Goal: Transaction & Acquisition: Book appointment/travel/reservation

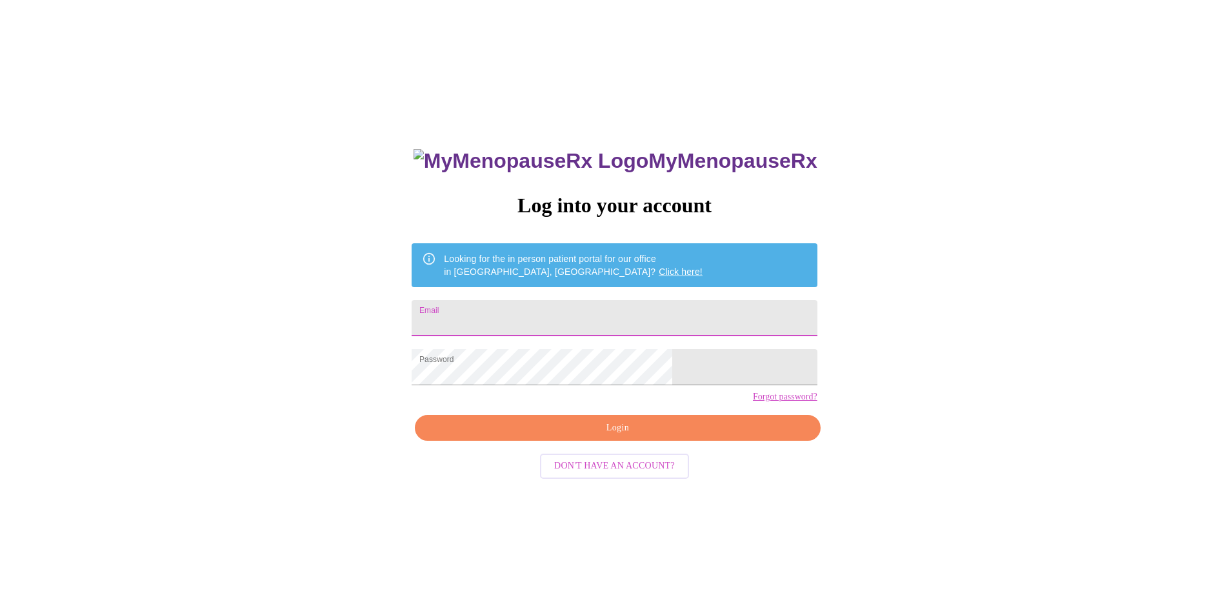
click at [577, 313] on input "Email" at bounding box center [614, 318] width 405 height 36
type input "[EMAIL_ADDRESS][DOMAIN_NAME]"
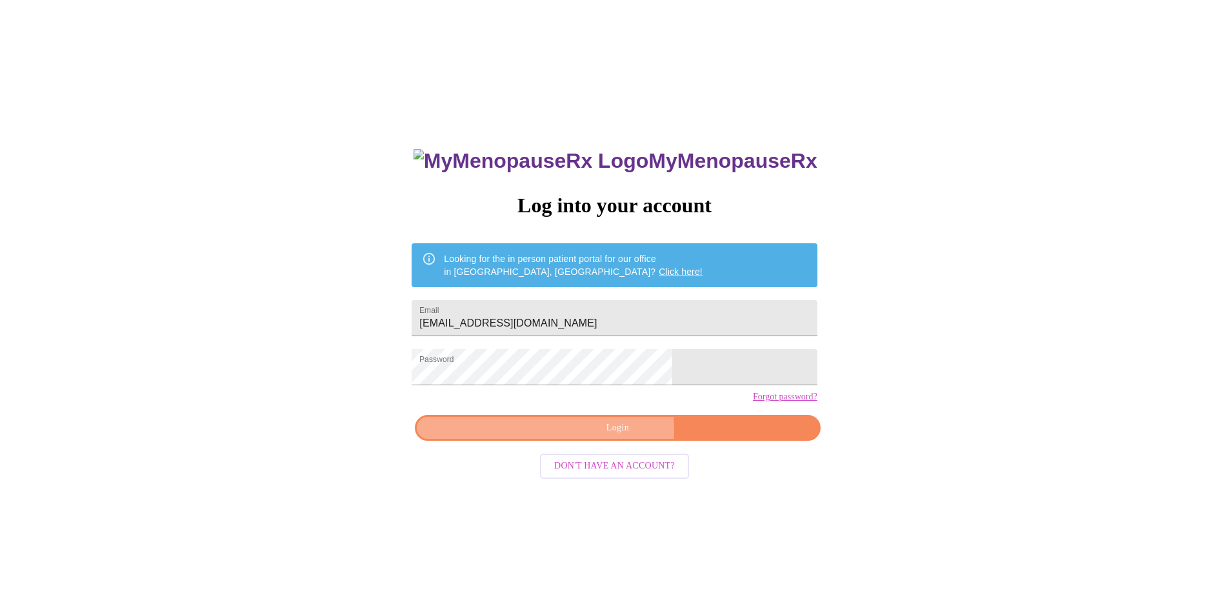
click at [592, 436] on span "Login" at bounding box center [617, 428] width 375 height 16
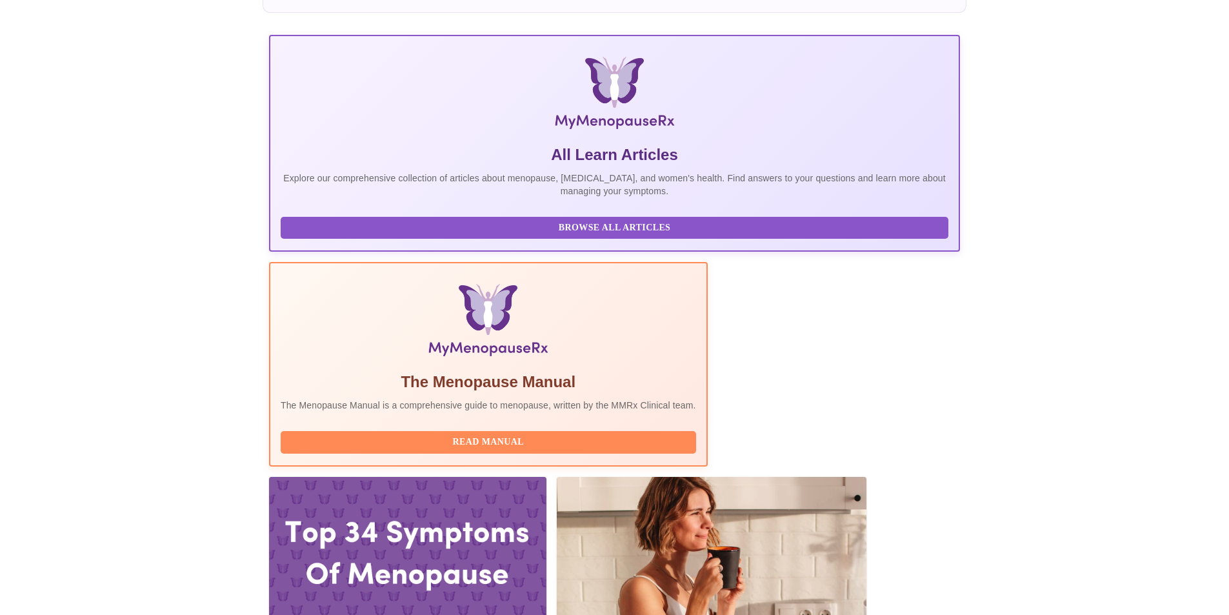
scroll to position [194, 0]
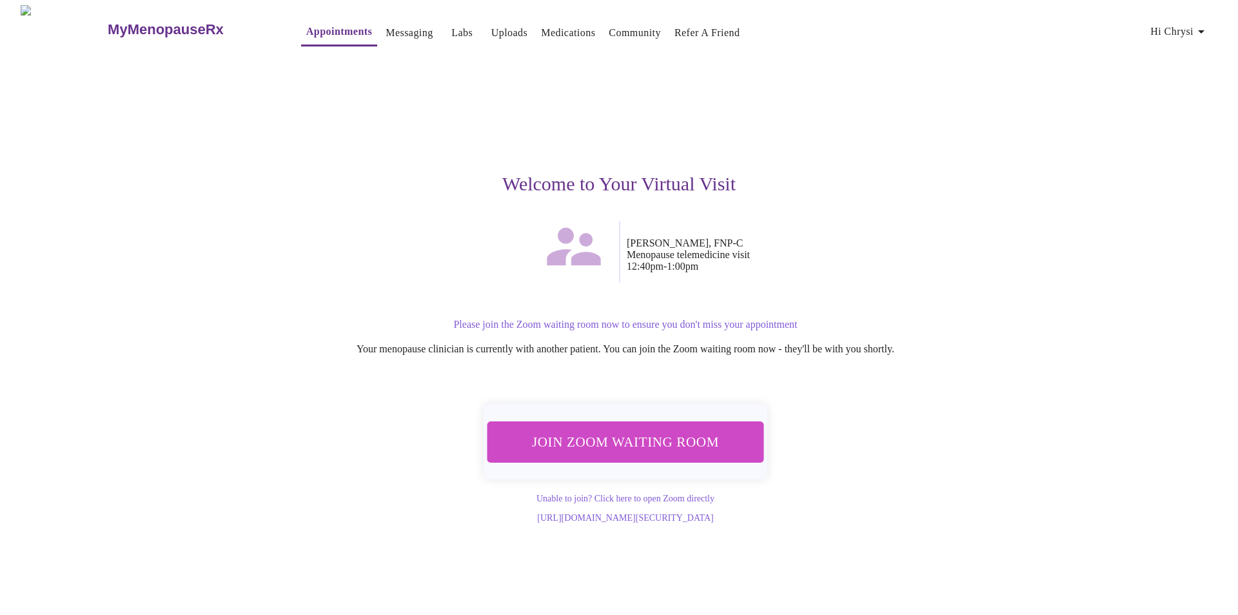
click at [650, 437] on span "Join Zoom Waiting Room" at bounding box center [626, 442] width 246 height 24
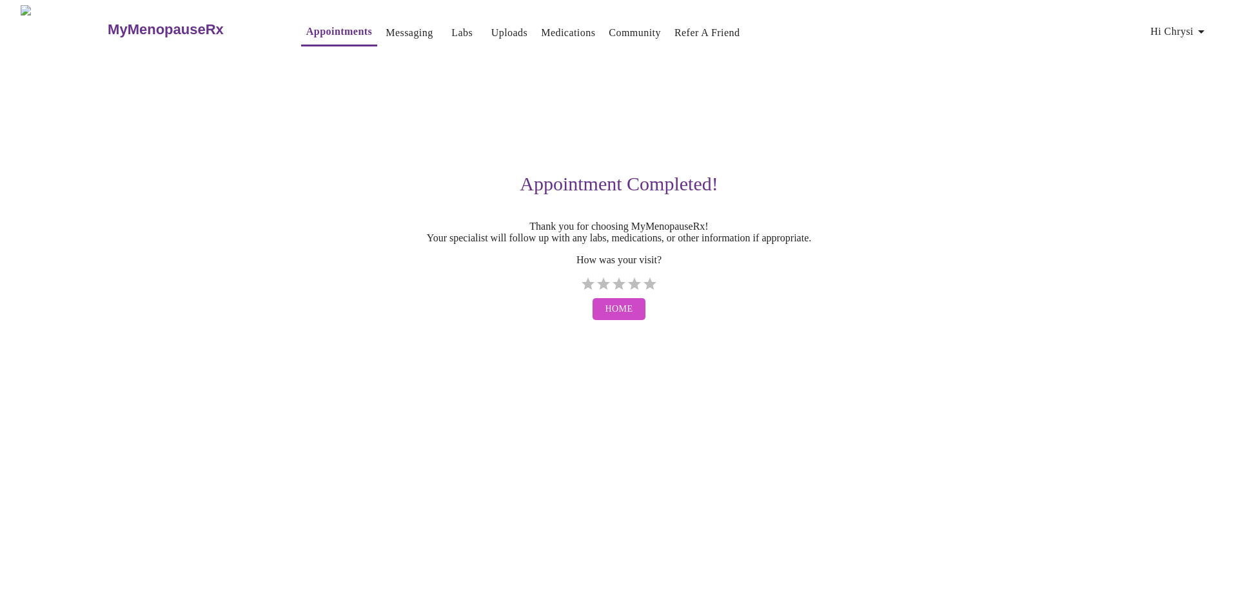
click at [306, 28] on link "Appointments" at bounding box center [339, 32] width 66 height 18
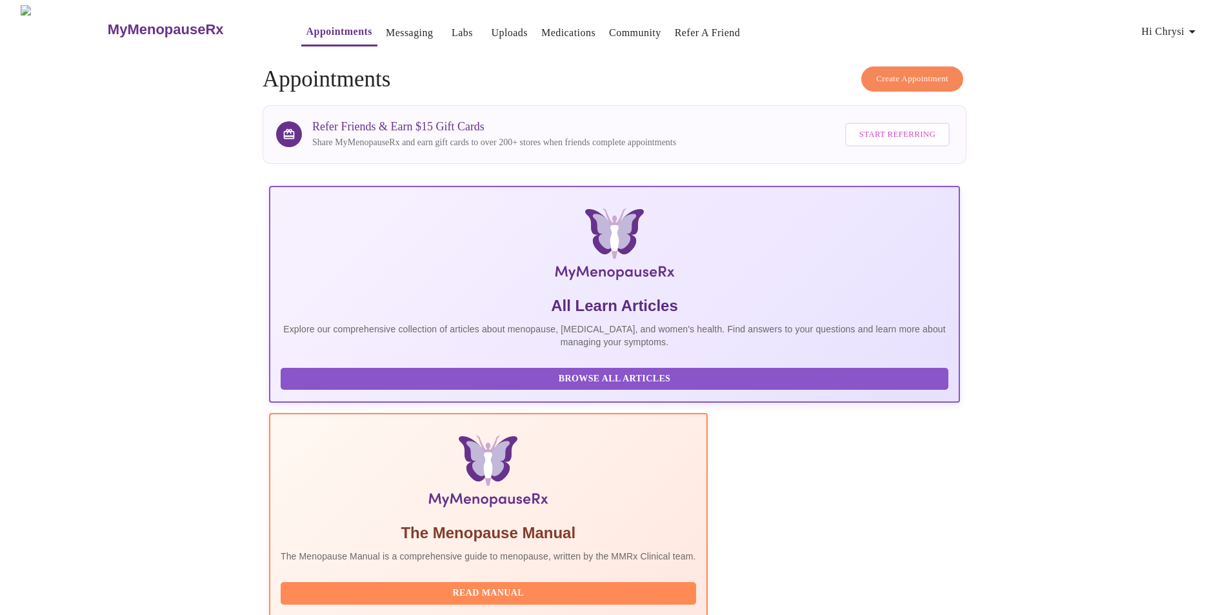
click at [894, 73] on span "Create Appointment" at bounding box center [912, 79] width 72 height 15
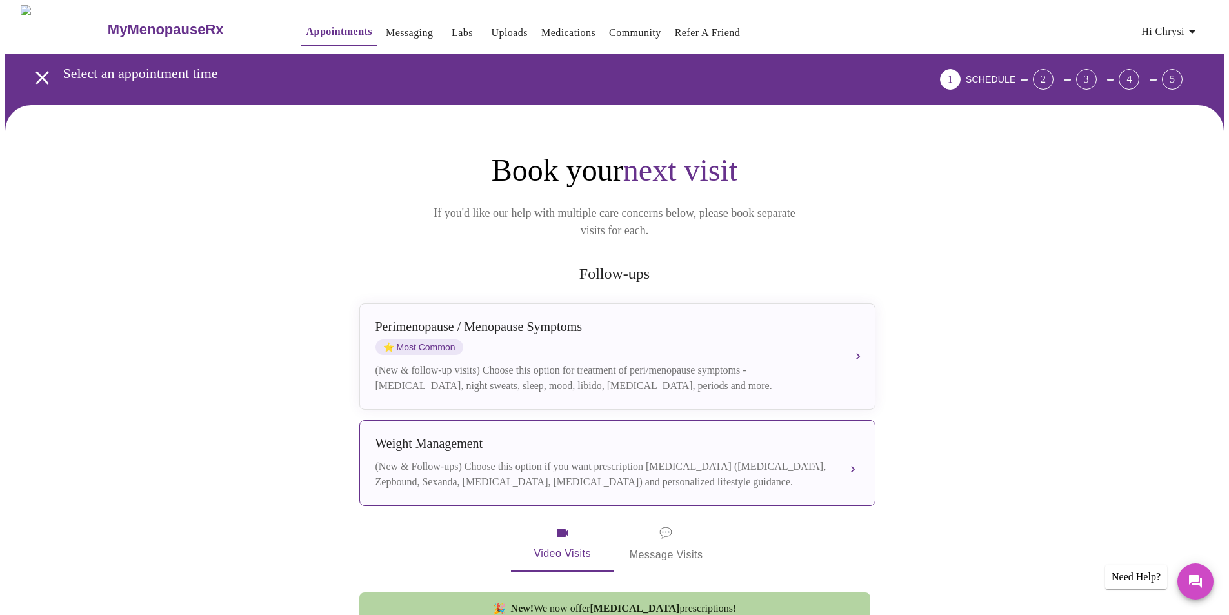
click at [546, 436] on div "Weight Management" at bounding box center [604, 443] width 458 height 15
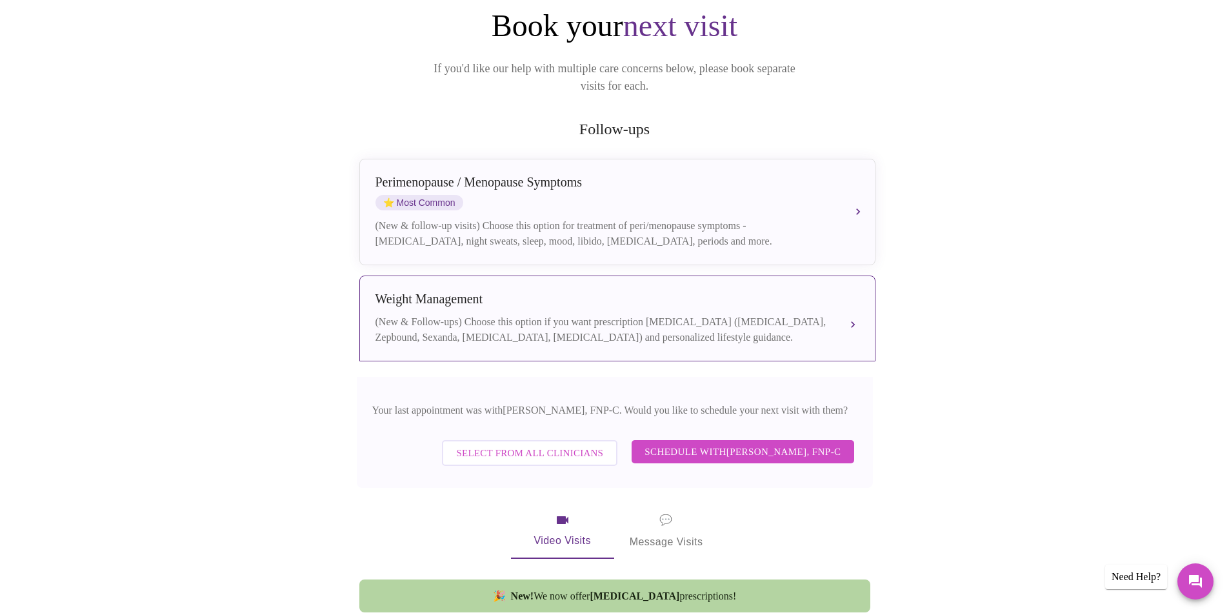
scroll to position [194, 0]
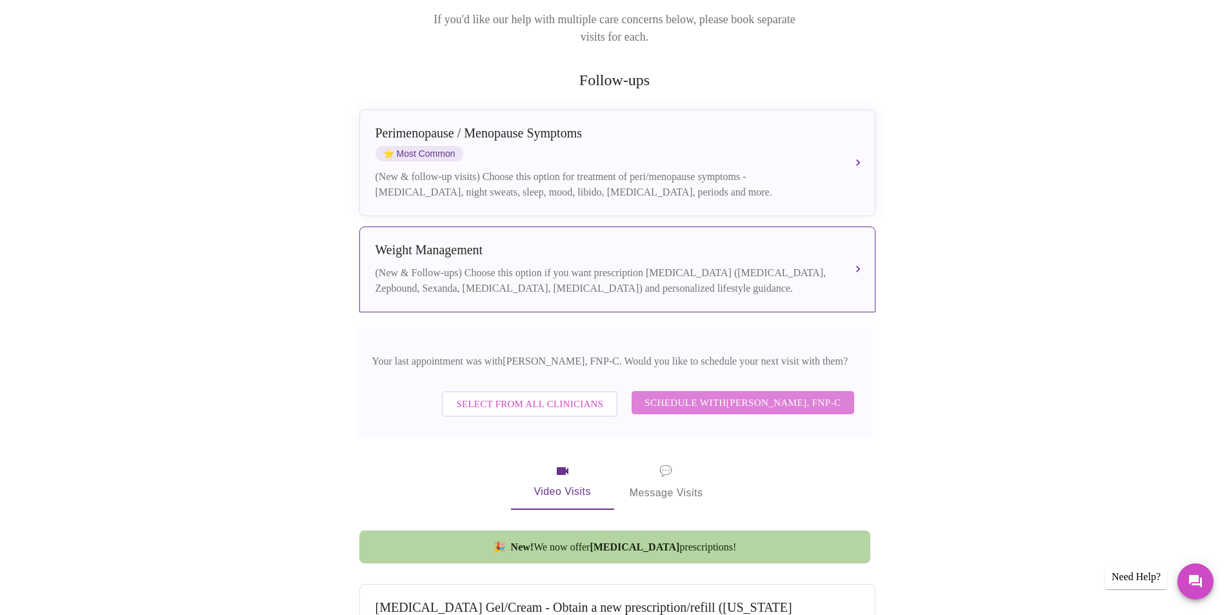
click at [758, 394] on span "Schedule with [PERSON_NAME], FNP-C" at bounding box center [742, 402] width 196 height 17
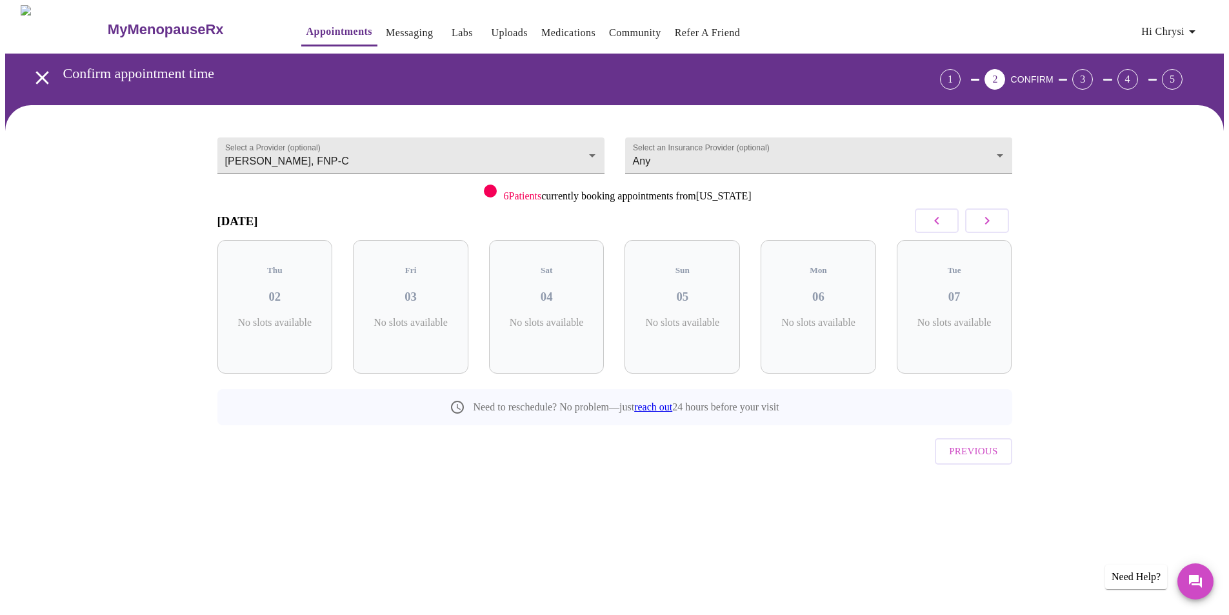
scroll to position [0, 0]
click at [993, 211] on button "button" at bounding box center [991, 220] width 44 height 25
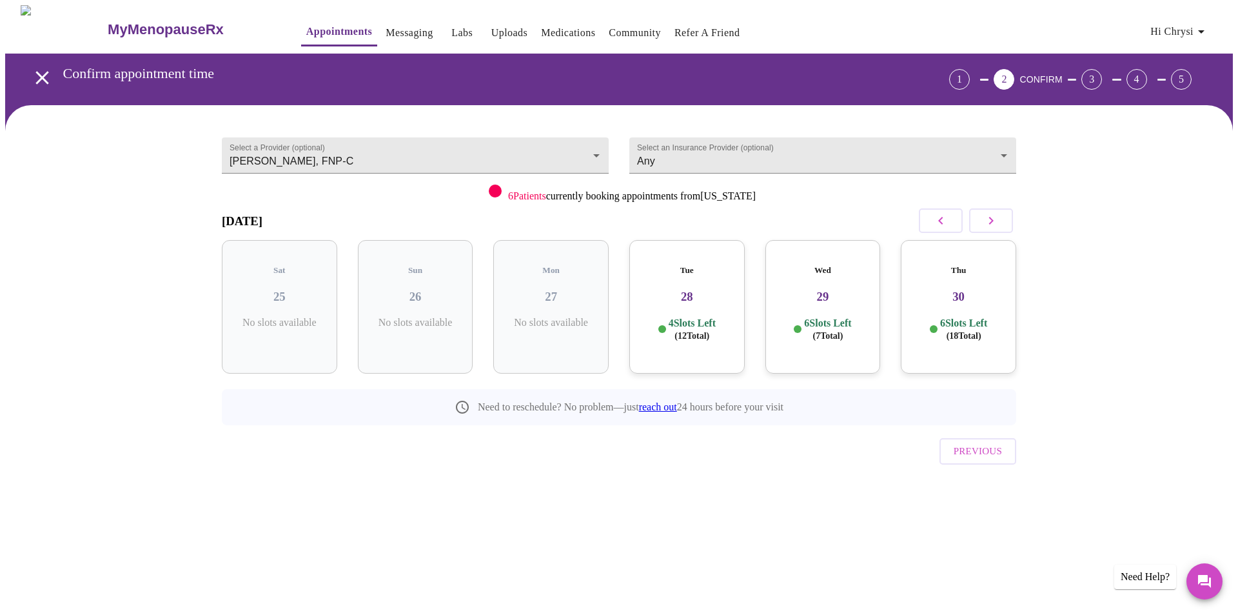
click at [946, 290] on h3 "30" at bounding box center [958, 297] width 95 height 14
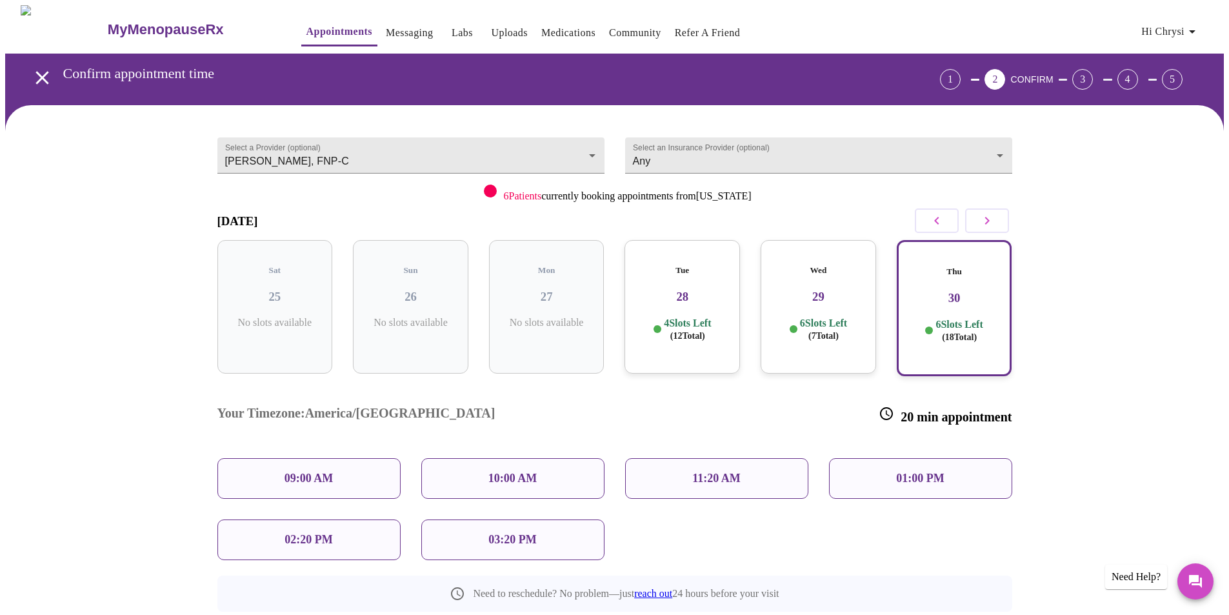
click at [721, 471] on p "11:20 AM" at bounding box center [716, 478] width 48 height 14
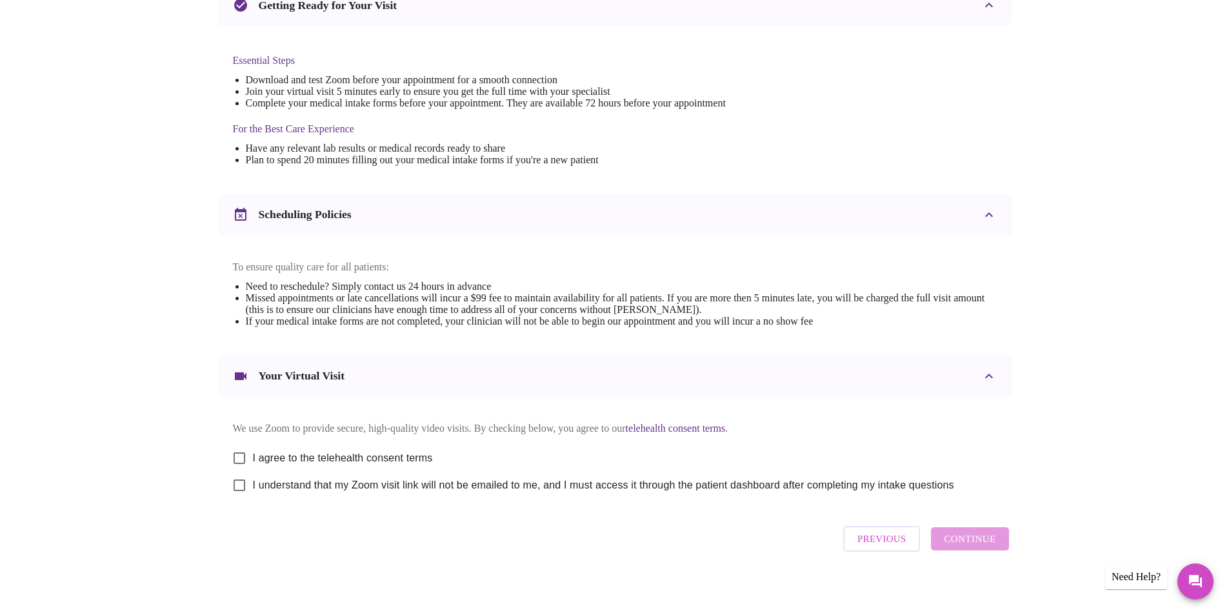
scroll to position [321, 0]
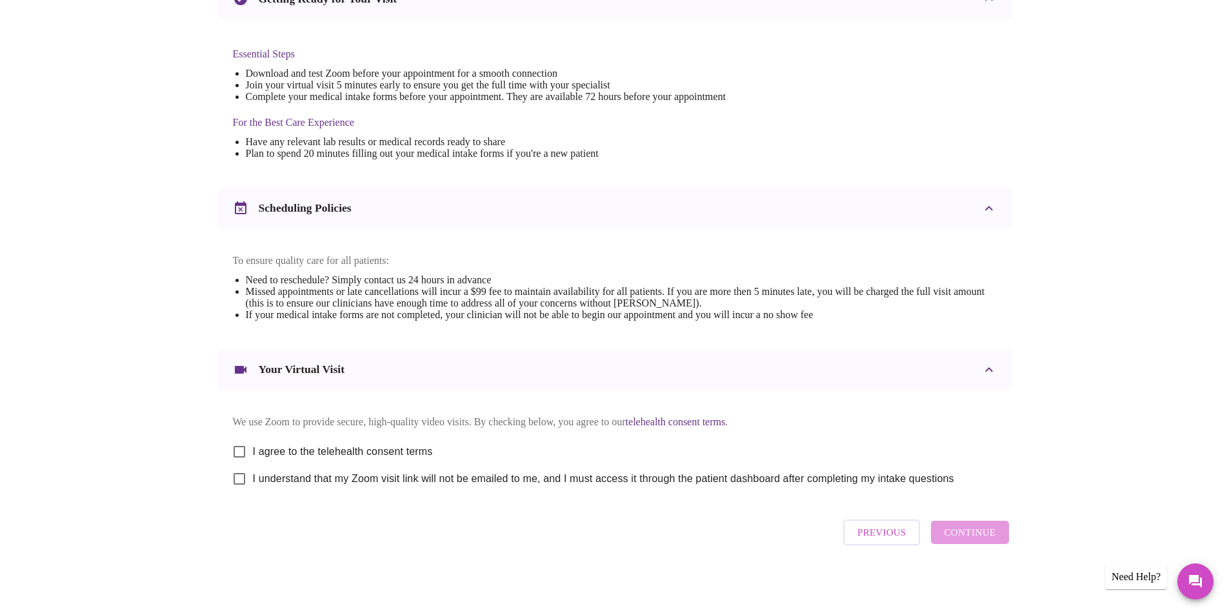
click at [248, 447] on input "I agree to the telehealth consent terms" at bounding box center [239, 451] width 27 height 27
checkbox input "true"
click at [239, 476] on input "I understand that my Zoom visit link will not be emailed to me, and I must acce…" at bounding box center [239, 478] width 27 height 27
checkbox input "true"
click at [971, 534] on span "Continue" at bounding box center [970, 532] width 52 height 17
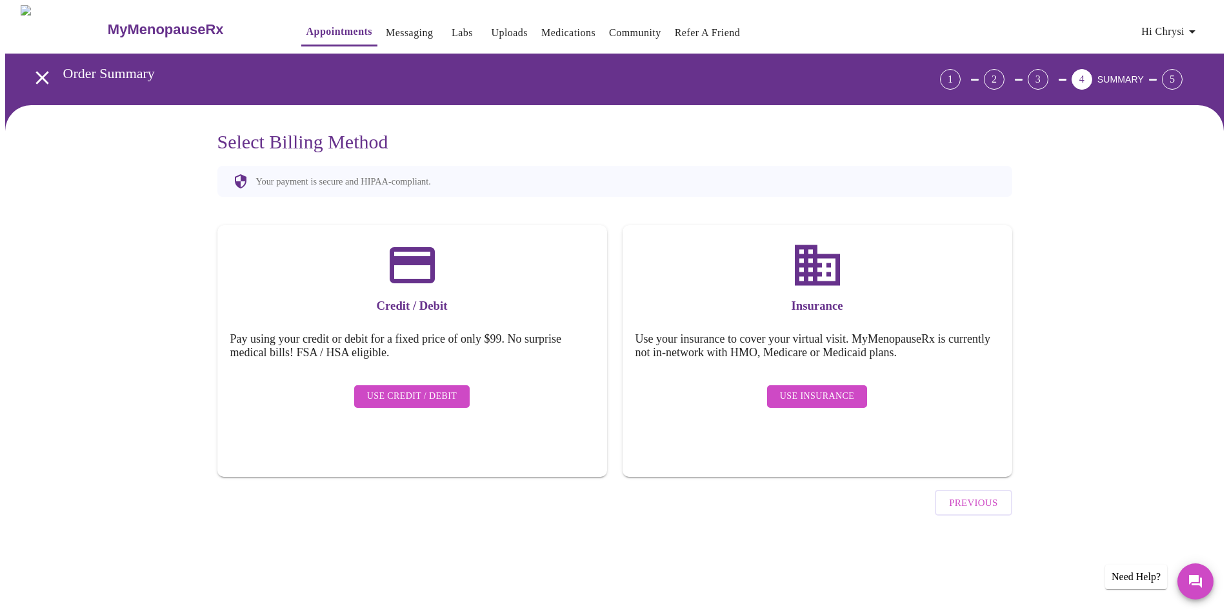
scroll to position [0, 0]
click at [806, 388] on span "Use Insurance" at bounding box center [821, 396] width 74 height 16
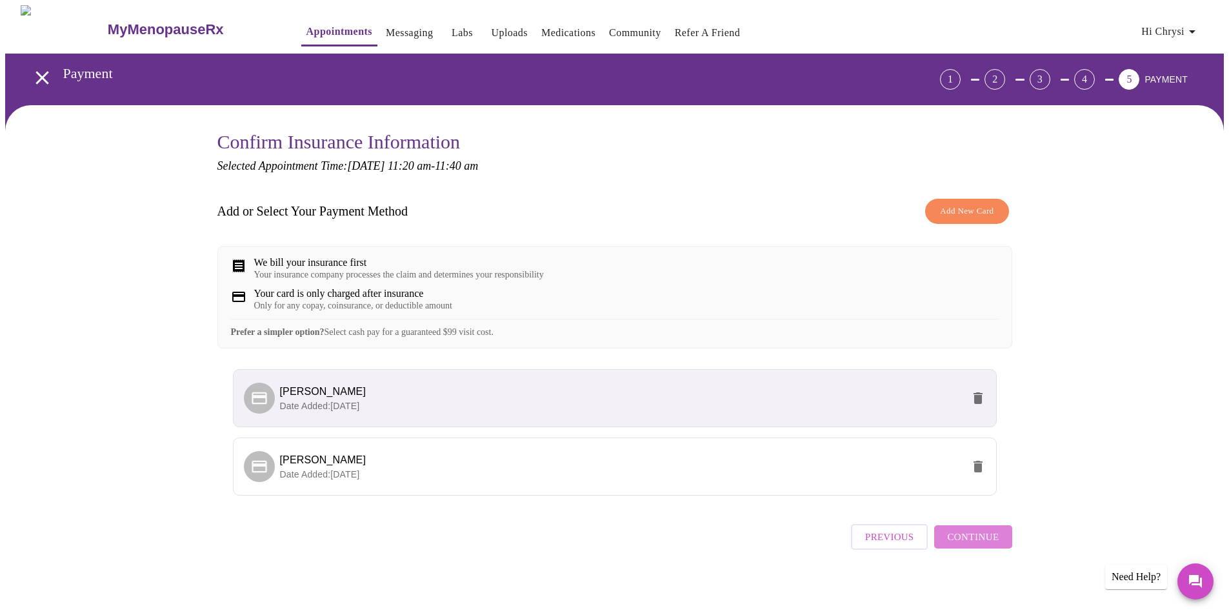
click at [975, 545] on span "Continue" at bounding box center [973, 536] width 52 height 17
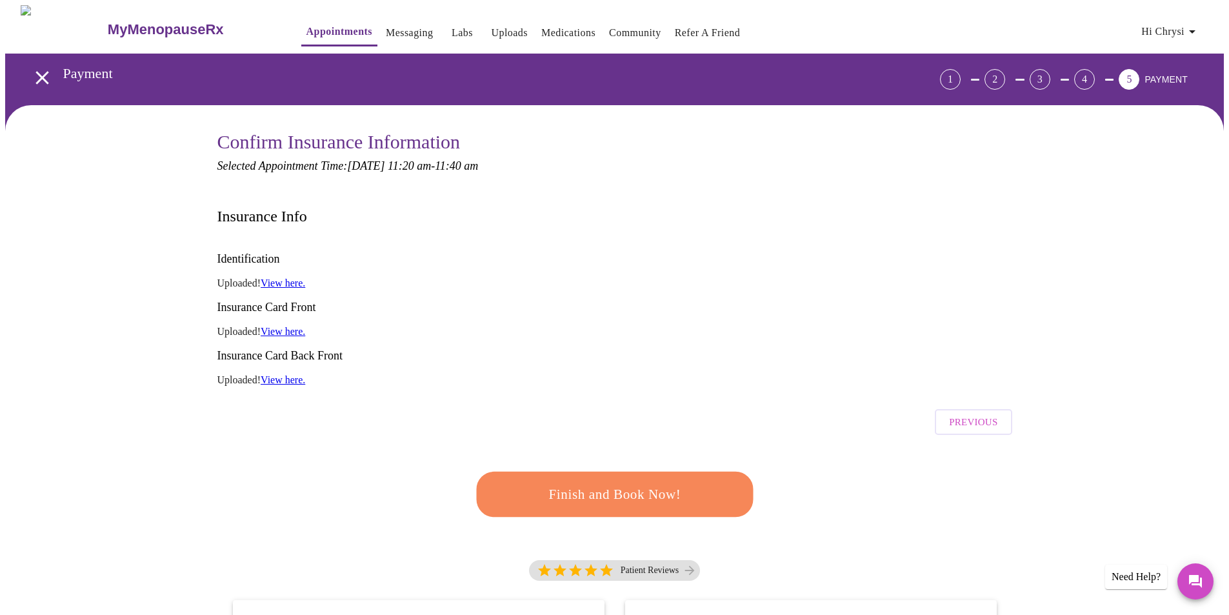
click at [648, 482] on span "Finish and Book Now!" at bounding box center [614, 494] width 247 height 25
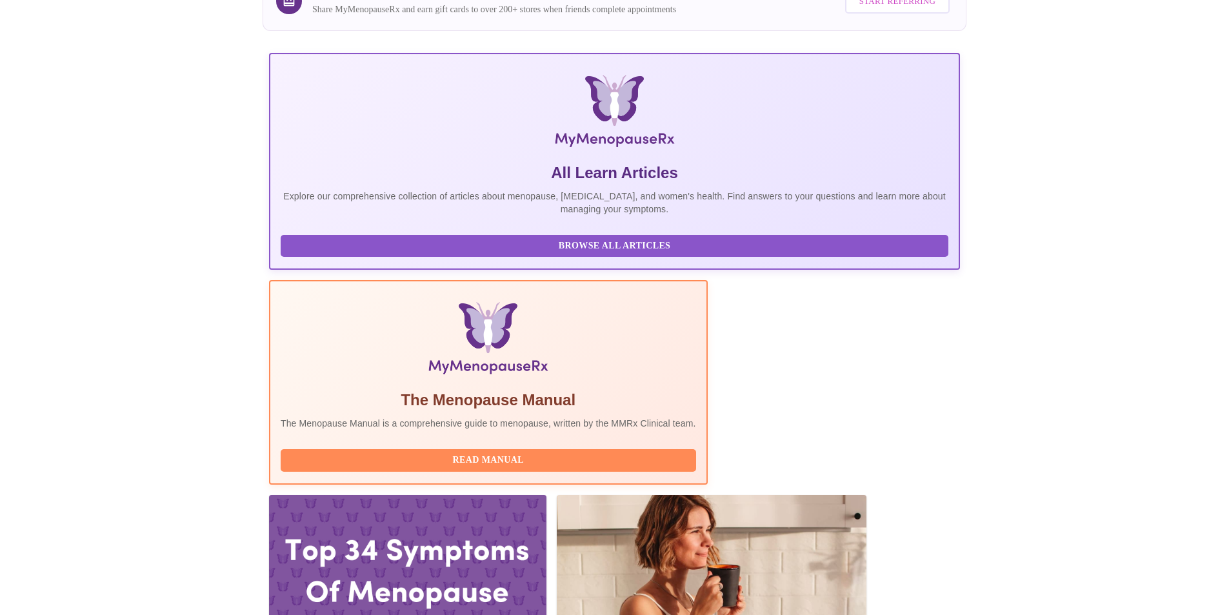
scroll to position [129, 0]
